Goal: Navigation & Orientation: Find specific page/section

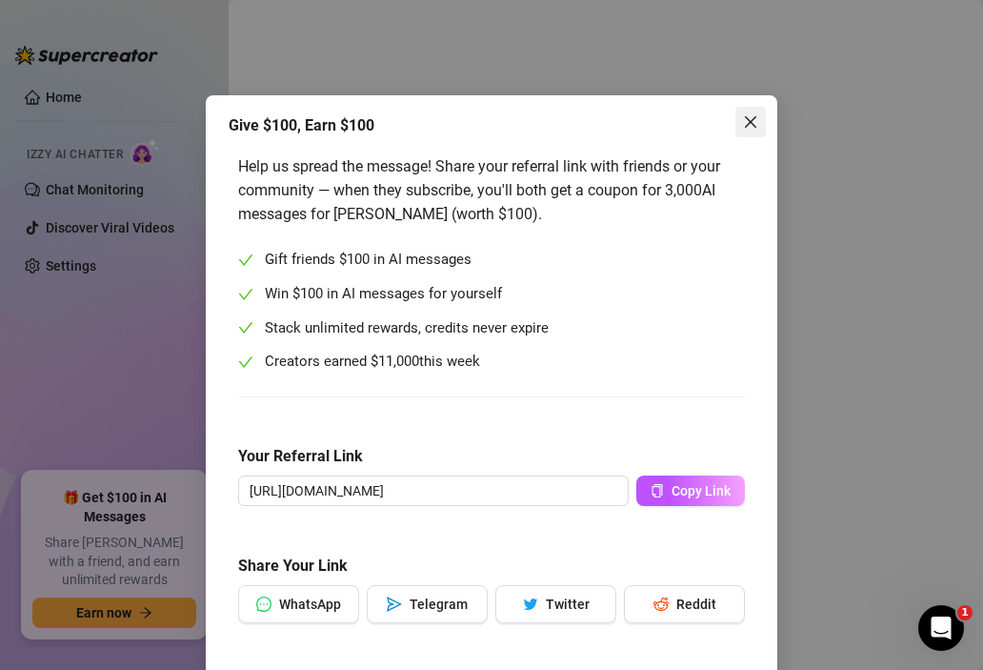
click at [741, 125] on span "Close" at bounding box center [750, 121] width 30 height 15
